Goal: Task Accomplishment & Management: Complete application form

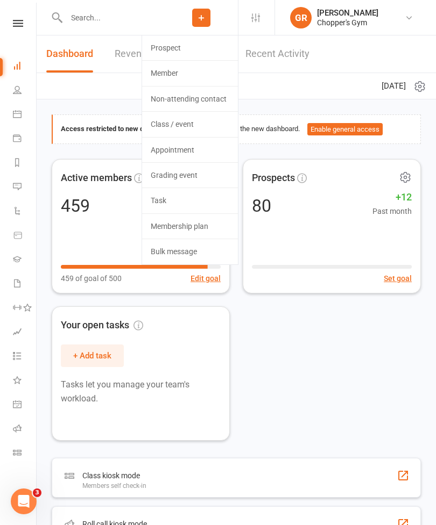
click at [183, 74] on link "Member" at bounding box center [190, 73] width 96 height 25
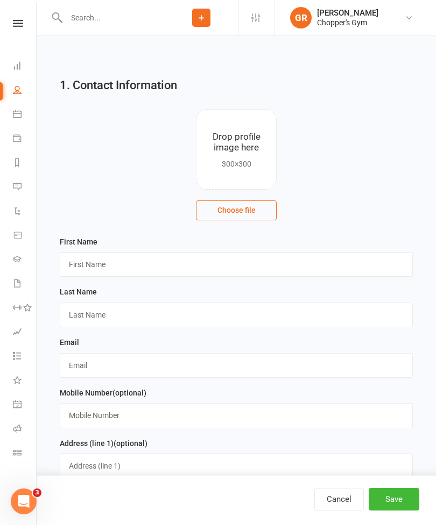
click at [120, 22] on input "text" at bounding box center [114, 17] width 102 height 15
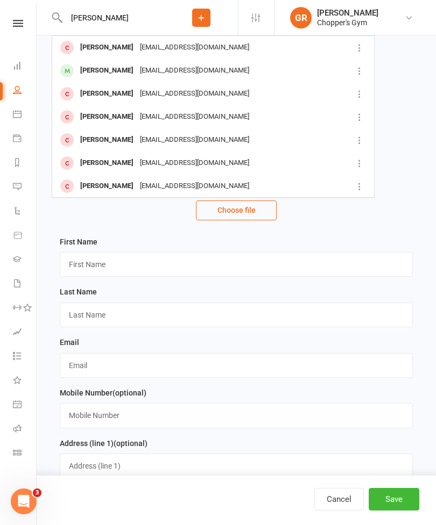
type input "[PERSON_NAME]"
click at [159, 49] on div "[EMAIL_ADDRESS][DOMAIN_NAME]" at bounding box center [195, 48] width 116 height 16
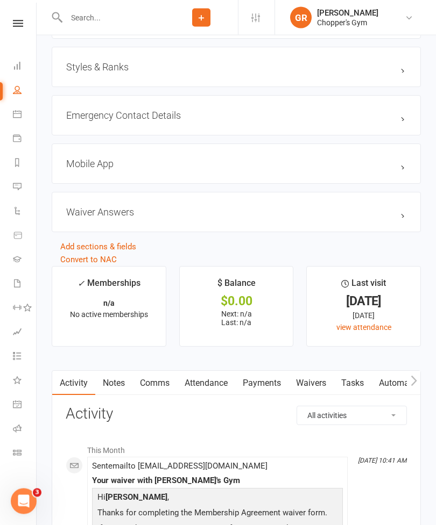
scroll to position [767, 0]
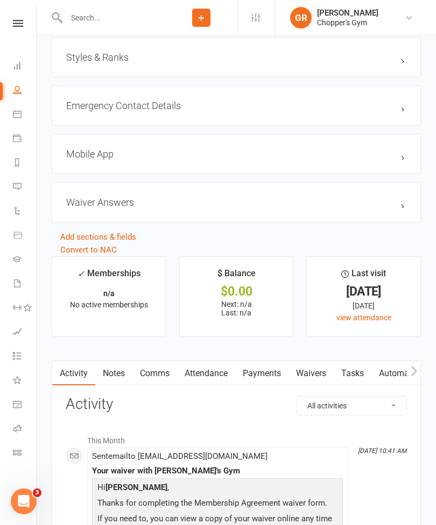
click at [306, 379] on link "Waivers" at bounding box center [310, 373] width 45 height 25
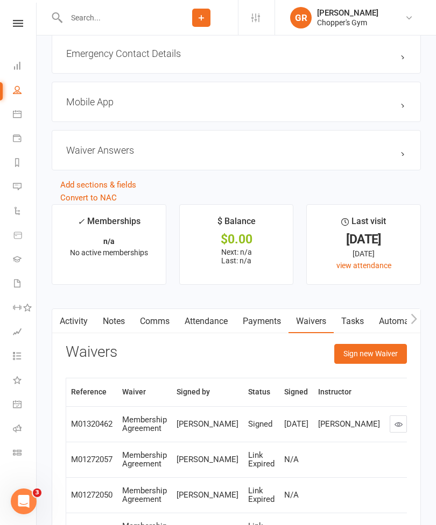
click at [380, 353] on button "Sign new Waiver" at bounding box center [370, 353] width 73 height 19
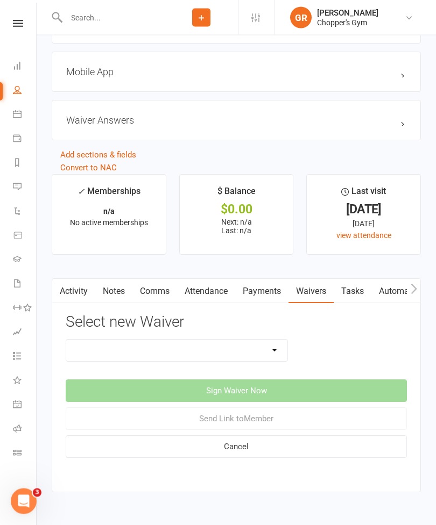
scroll to position [849, 0]
click at [274, 344] on select "12mth Up Front Membership Agreement Chopper's Gym Liability Waiver Chopper's Gy…" at bounding box center [176, 351] width 221 height 22
select select "13488"
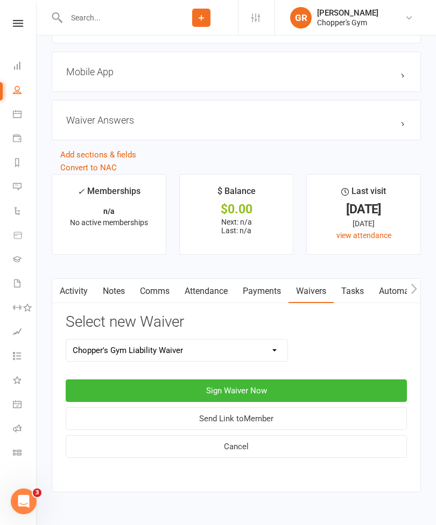
click at [250, 393] on button "Sign Waiver Now" at bounding box center [236, 391] width 341 height 23
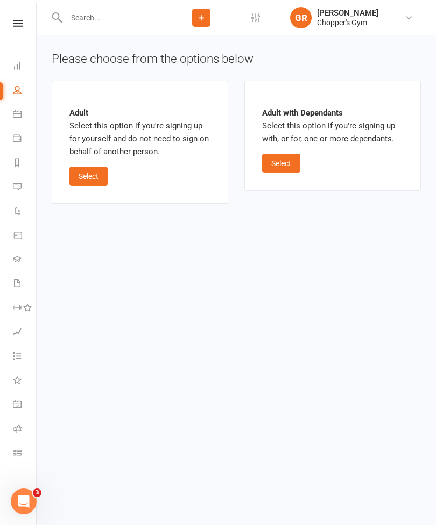
click at [95, 178] on button "Select" at bounding box center [88, 176] width 38 height 19
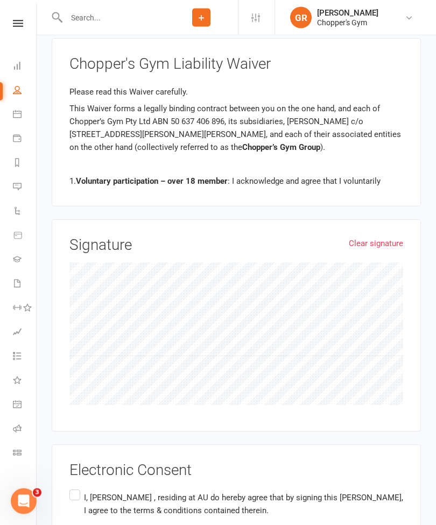
scroll to position [933, 0]
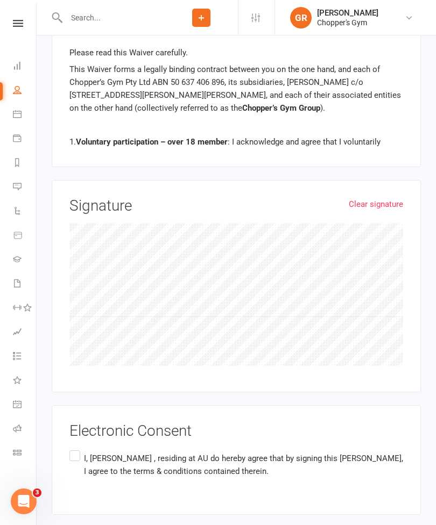
click at [202, 20] on icon at bounding box center [201, 18] width 10 height 10
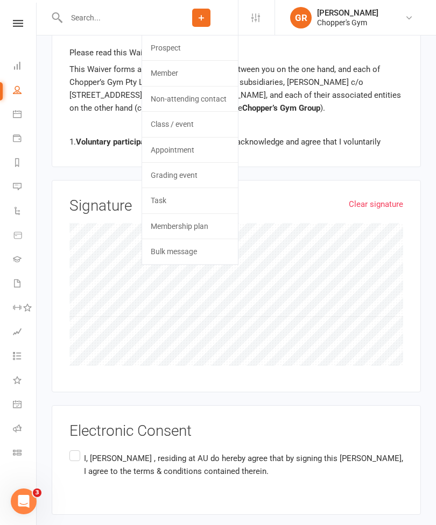
click at [183, 75] on link "Member" at bounding box center [190, 73] width 96 height 25
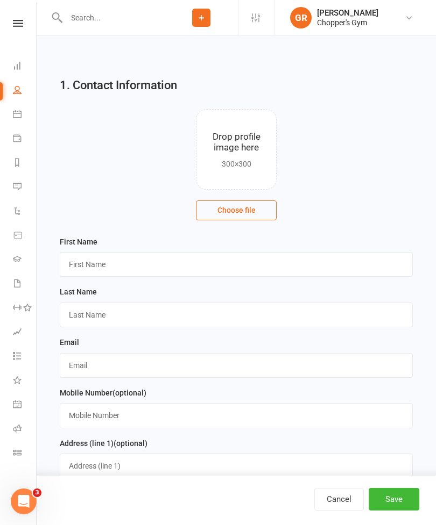
click at [73, 11] on input "text" at bounding box center [114, 17] width 102 height 15
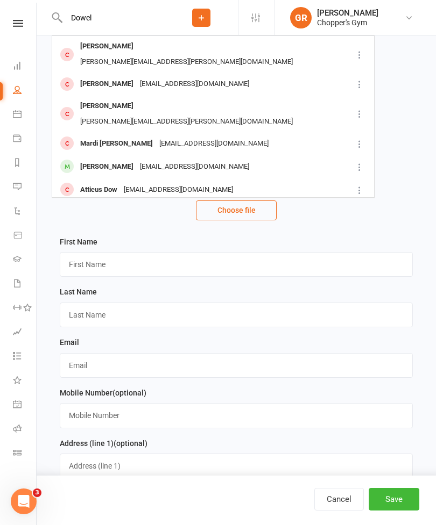
type input "Dowel"
click at [202, 11] on button "Add" at bounding box center [201, 18] width 18 height 18
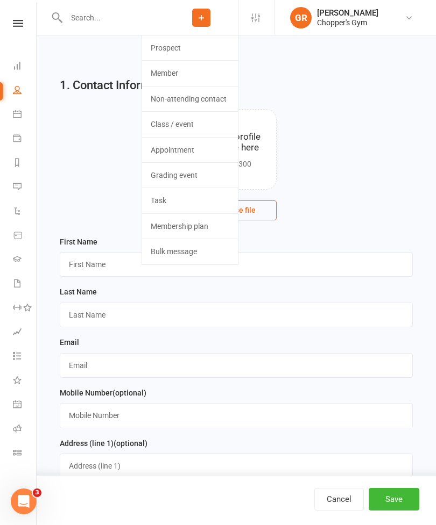
click at [307, 88] on h2 "1. Contact Information" at bounding box center [236, 85] width 353 height 13
click at [154, 72] on link "Member" at bounding box center [190, 73] width 96 height 25
